Goal: Navigation & Orientation: Understand site structure

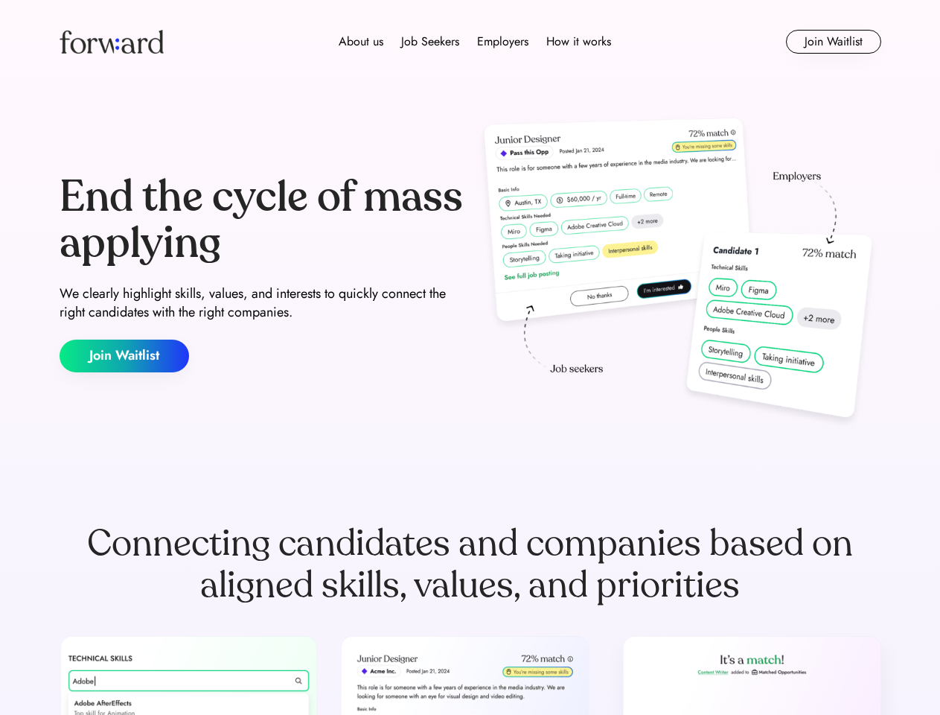
click at [470, 357] on div "End the cycle of mass applying We clearly highlight skills, values, and interes…" at bounding box center [471, 273] width 822 height 320
click at [471, 42] on div "About us Job Seekers Employers How it works" at bounding box center [475, 42] width 587 height 18
click at [112, 42] on img at bounding box center [112, 42] width 104 height 24
click at [475, 42] on div "About us Job Seekers Employers How it works" at bounding box center [475, 42] width 587 height 18
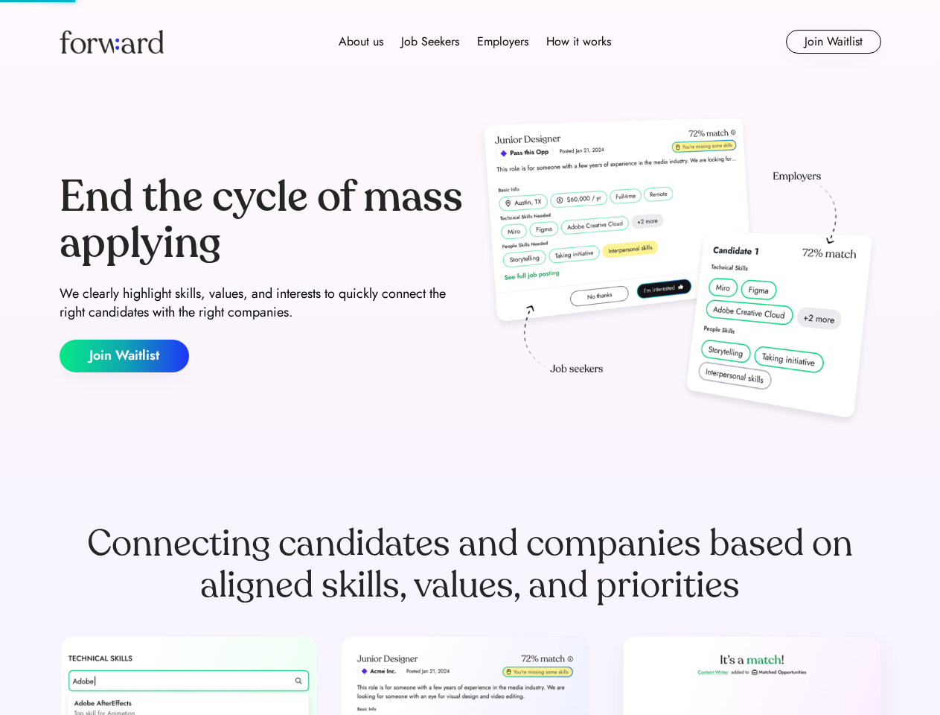
click at [361, 42] on div "About us" at bounding box center [361, 42] width 45 height 18
click at [430, 42] on div "Job Seekers" at bounding box center [430, 42] width 58 height 18
click at [503, 42] on div "Employers" at bounding box center [502, 42] width 51 height 18
click at [578, 42] on div "How it works" at bounding box center [579, 42] width 65 height 18
click at [833, 42] on button "Join Waitlist" at bounding box center [833, 42] width 95 height 24
